Goal: Transaction & Acquisition: Purchase product/service

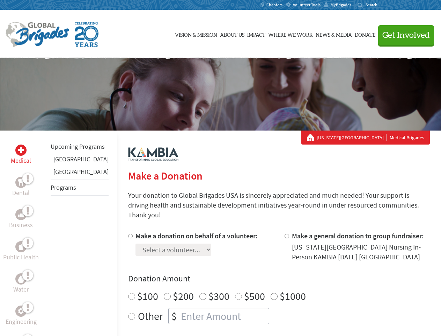
click at [386, 5] on div "Search for:" at bounding box center [372, 5] width 28 height 6
click at [403, 35] on span "Get Involved" at bounding box center [407, 35] width 48 height 8
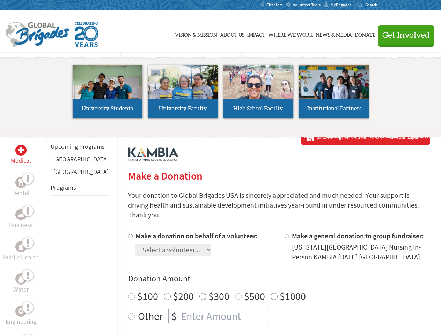
click at [221, 94] on li "High School Faculty" at bounding box center [258, 91] width 75 height 64
click at [47, 233] on div "Upcoming Programs [GEOGRAPHIC_DATA] Panama Programs" at bounding box center [79, 298] width 75 height 336
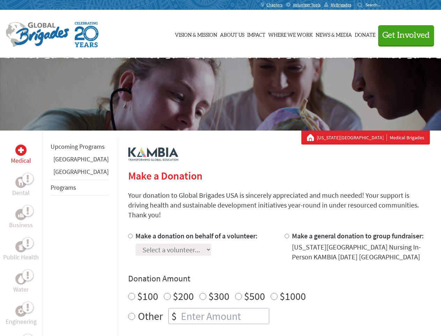
click at [268, 278] on div "Donation Amount $100 $200 $300 $500 $1000 Other $" at bounding box center [279, 298] width 302 height 51
click at [128, 233] on input "Make a donation on behalf of a volunteer:" at bounding box center [130, 235] width 5 height 5
radio input "true"
click at [285, 233] on input "Make a general donation to group fundraiser:" at bounding box center [287, 235] width 5 height 5
radio input "true"
